Goal: Information Seeking & Learning: Learn about a topic

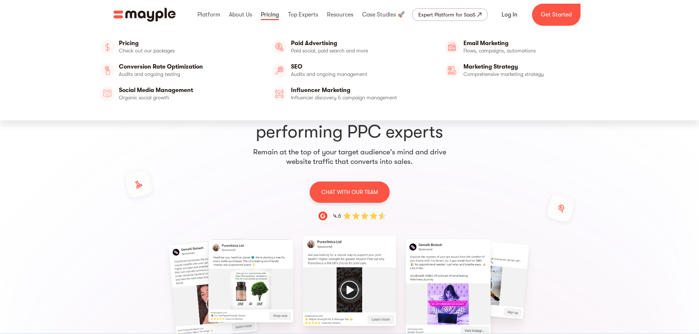
click at [266, 14] on link at bounding box center [270, 14] width 22 height 23
click at [156, 89] on link "Social Media Management" at bounding box center [177, 94] width 160 height 18
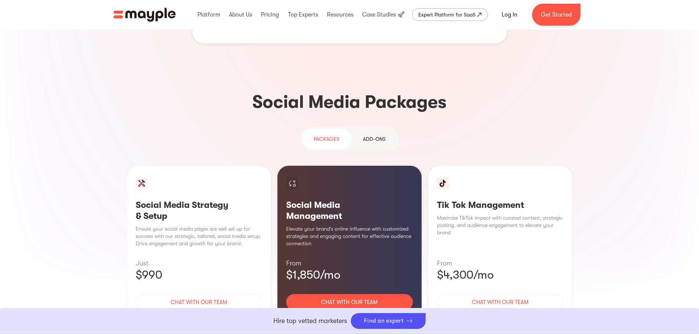
scroll to position [624, 0]
click at [200, 317] on div "Learn More" at bounding box center [199, 324] width 127 height 15
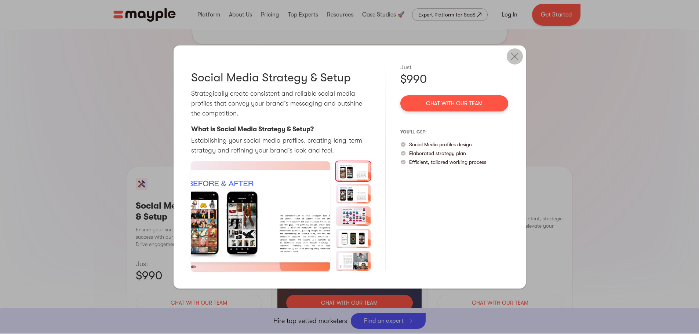
click at [514, 56] on img at bounding box center [515, 56] width 16 height 16
